Goal: Information Seeking & Learning: Learn about a topic

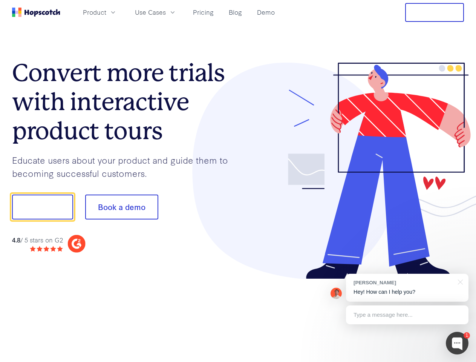
click at [238, 181] on div at bounding box center [351, 171] width 226 height 217
click at [106, 12] on span "Product" at bounding box center [94, 12] width 23 height 9
click at [166, 12] on span "Use Cases" at bounding box center [150, 12] width 31 height 9
click at [434, 12] on button "Free Trial" at bounding box center [434, 12] width 59 height 19
click at [42, 207] on button "Show me!" at bounding box center [42, 206] width 61 height 25
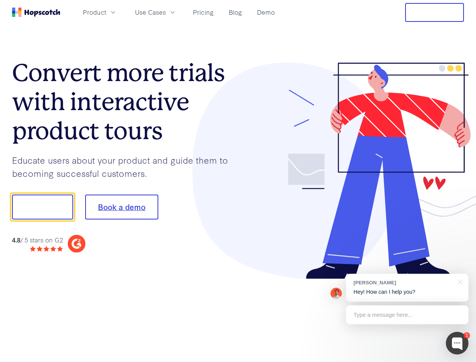
click at [121, 207] on button "Book a demo" at bounding box center [121, 206] width 73 height 25
click at [457, 343] on div at bounding box center [457, 342] width 23 height 23
click at [407, 287] on div "[PERSON_NAME] Hey! How can I help you?" at bounding box center [407, 287] width 122 height 28
click at [459, 281] on div at bounding box center [458, 280] width 19 height 15
click at [407, 314] on div "Type a message here..." at bounding box center [407, 314] width 122 height 19
